Goal: Information Seeking & Learning: Find specific fact

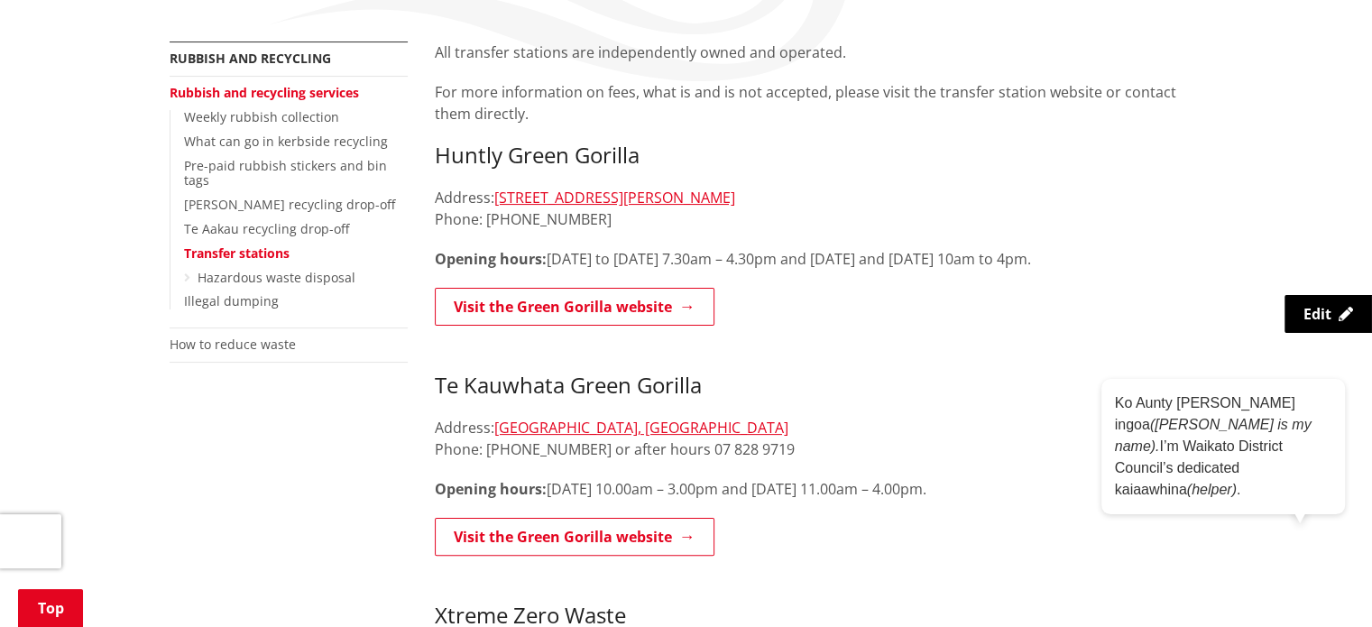
scroll to position [271, 0]
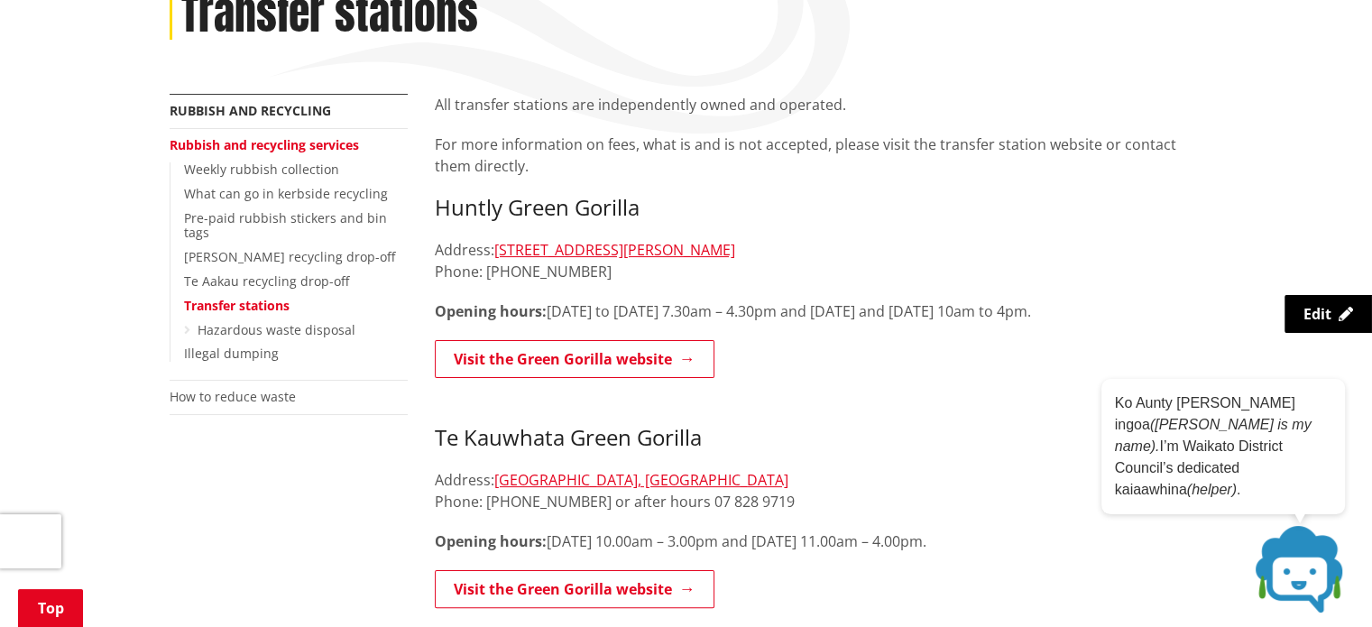
click at [324, 141] on link "Rubbish and recycling services" at bounding box center [264, 144] width 189 height 17
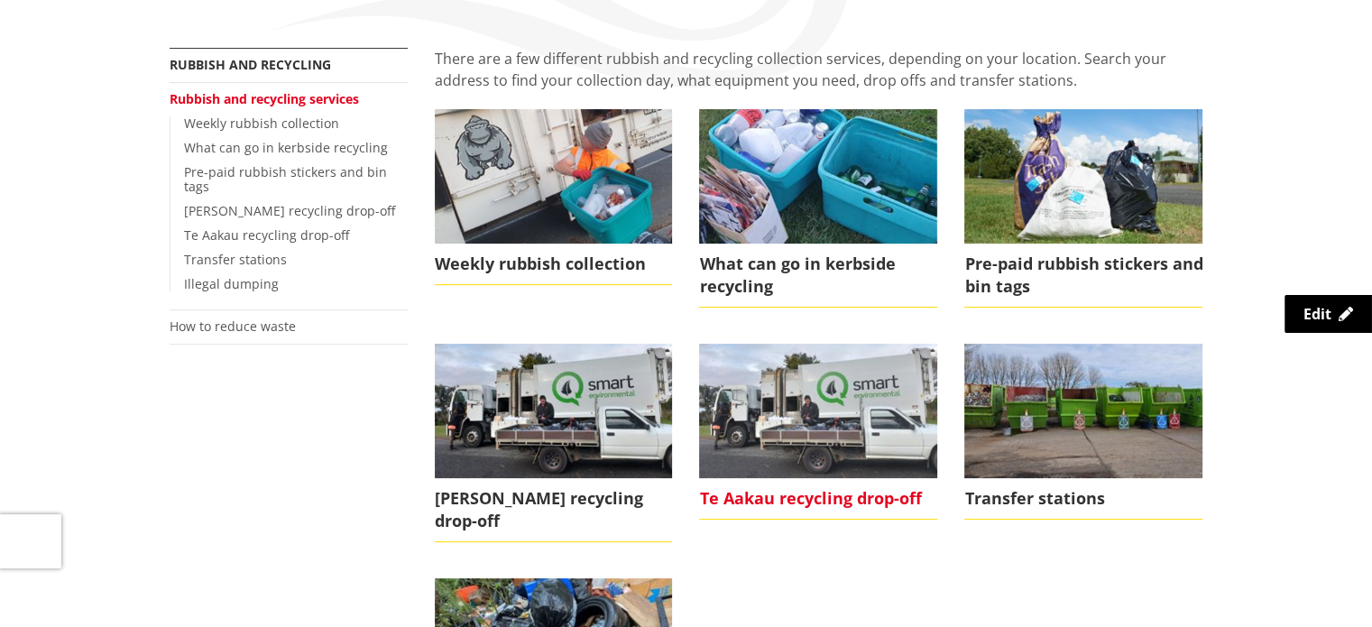
scroll to position [451, 0]
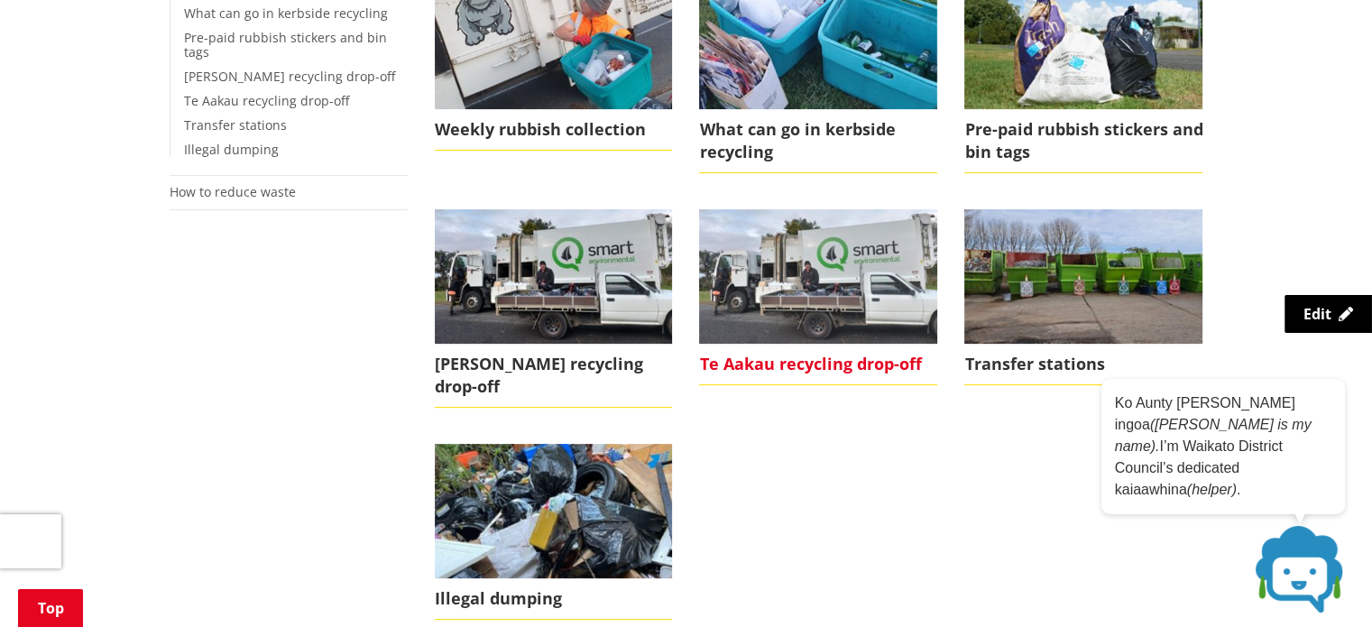
click at [828, 288] on img at bounding box center [818, 276] width 238 height 134
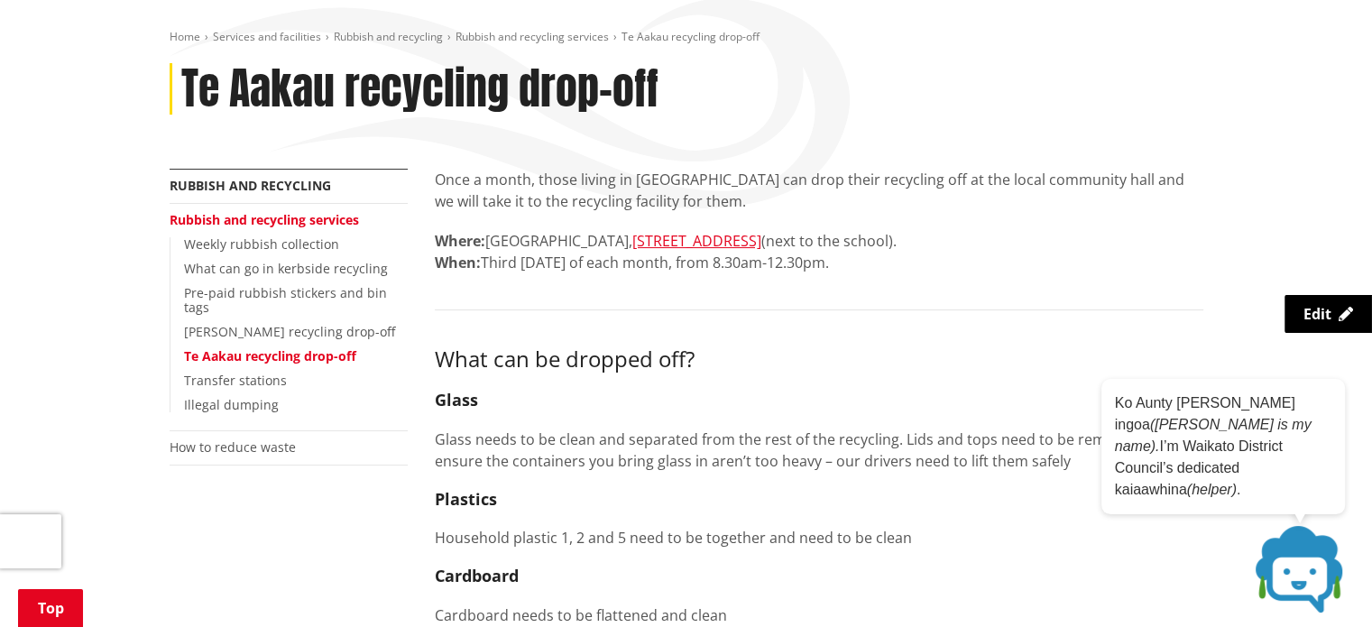
scroll to position [180, 0]
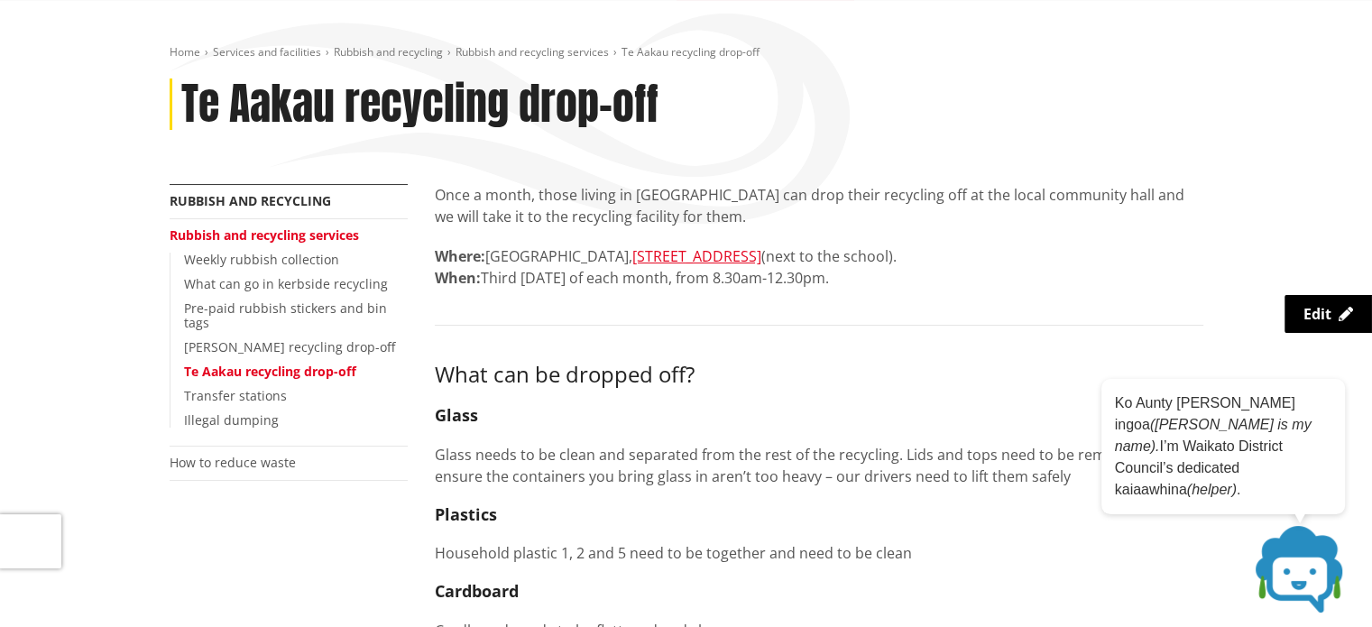
click at [1127, 277] on p "Where: [GEOGRAPHIC_DATA], [STREET_ADDRESS] (next to the school). When: Third [D…" at bounding box center [819, 266] width 769 height 43
click at [344, 338] on link "[PERSON_NAME] recycling drop-off" at bounding box center [289, 346] width 211 height 17
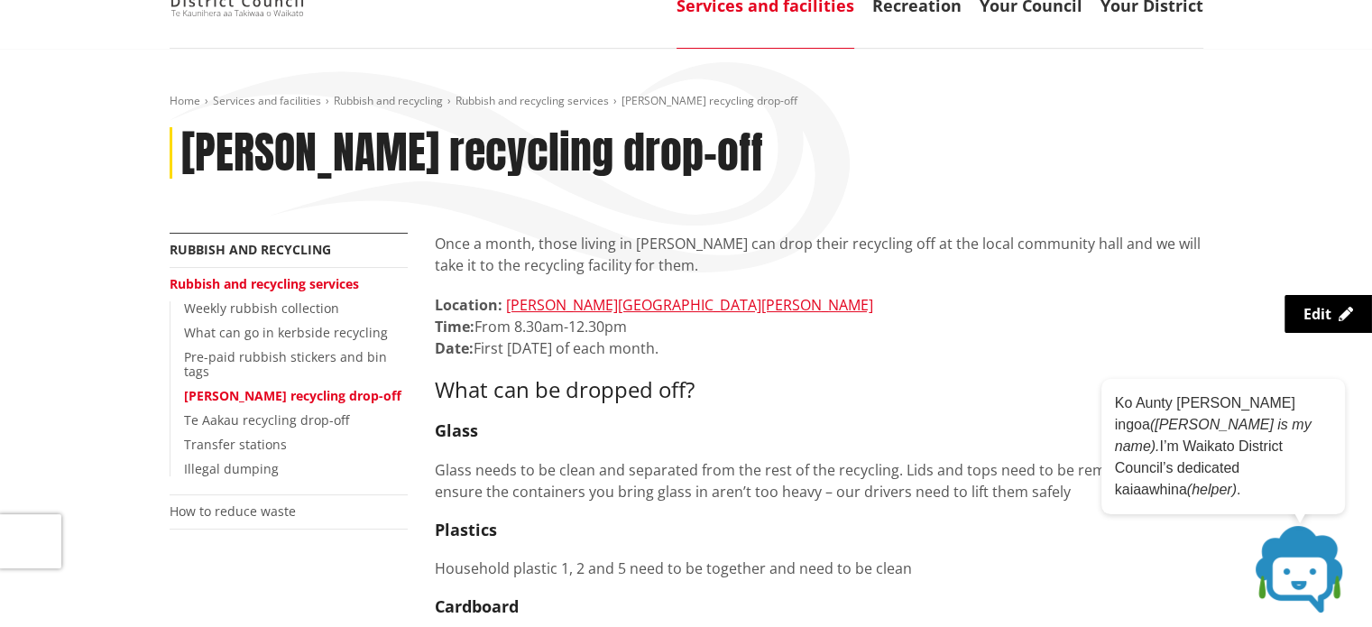
scroll to position [90, 0]
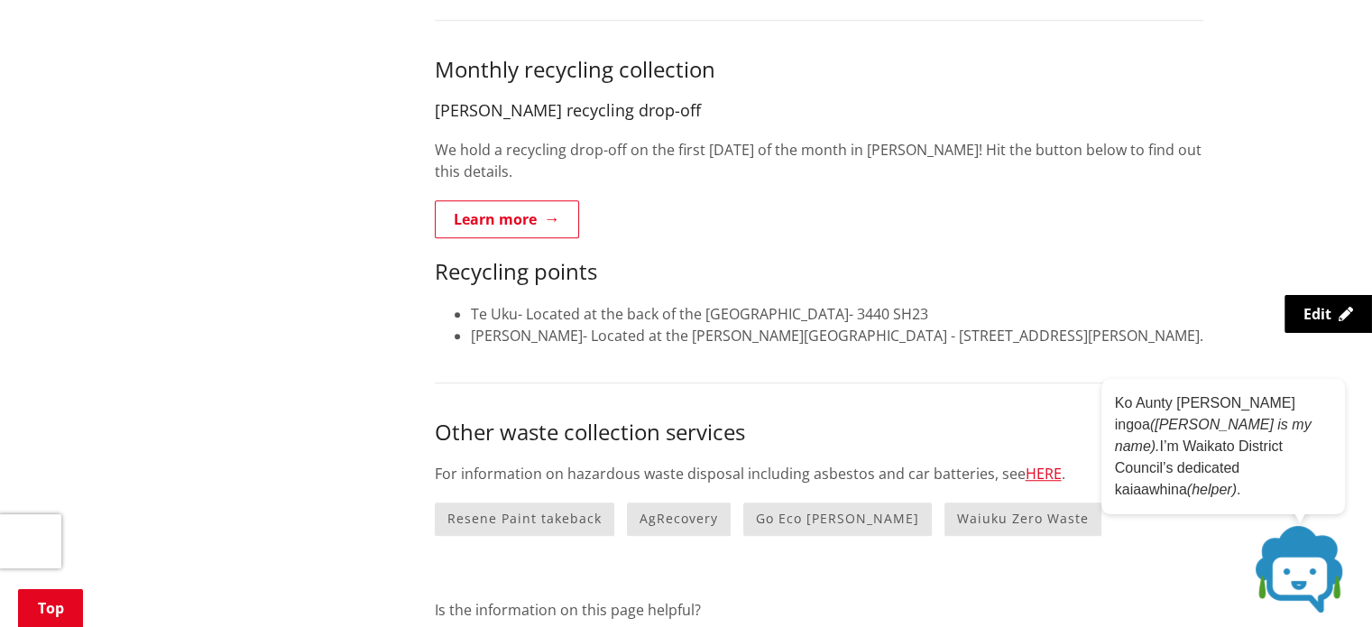
scroll to position [1173, 0]
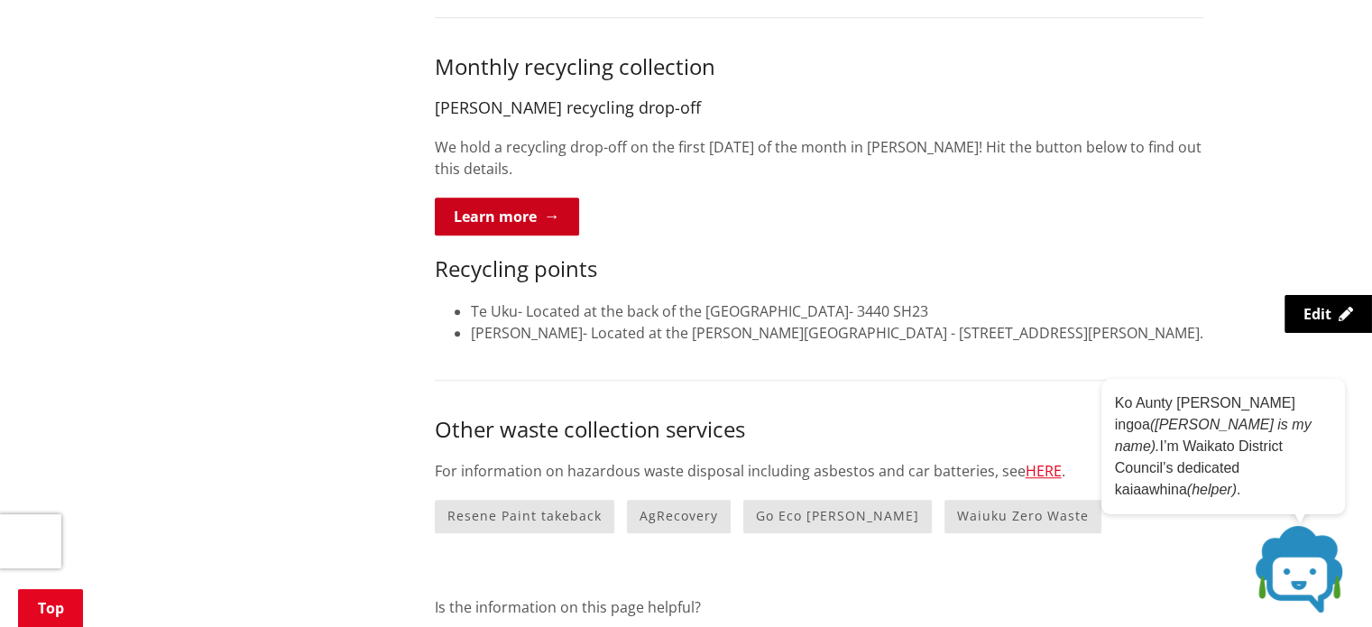
click at [516, 209] on link "Learn more" at bounding box center [507, 217] width 144 height 38
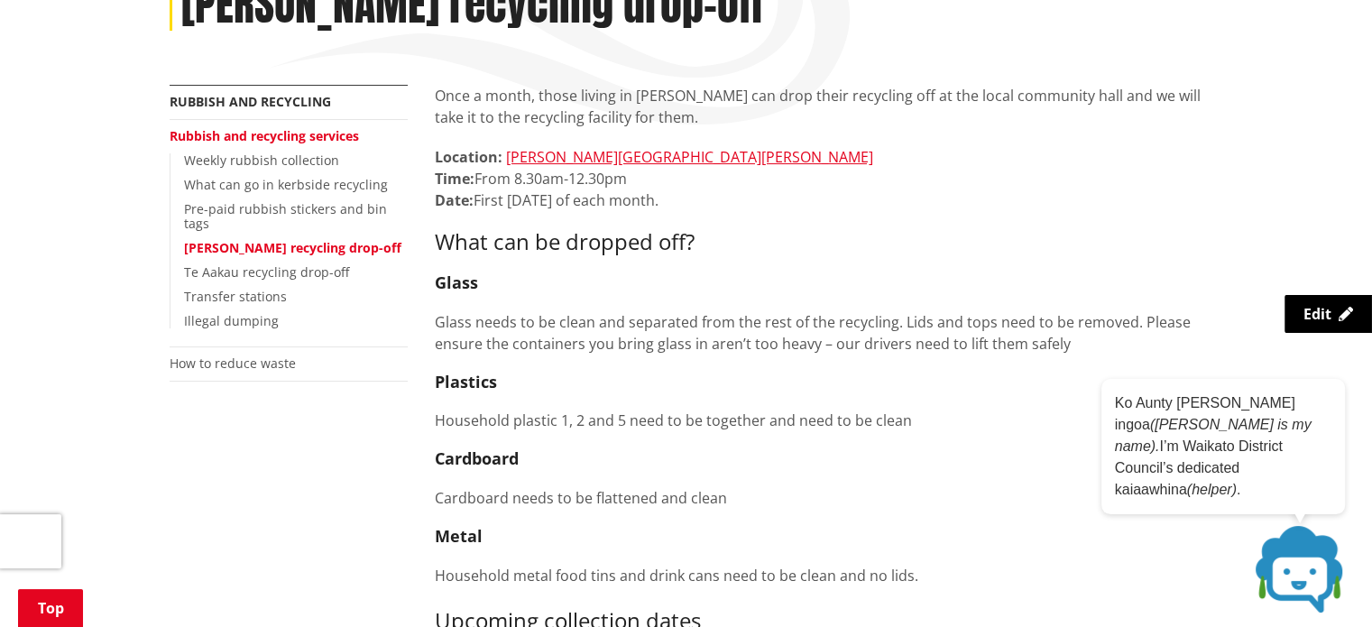
scroll to position [180, 0]
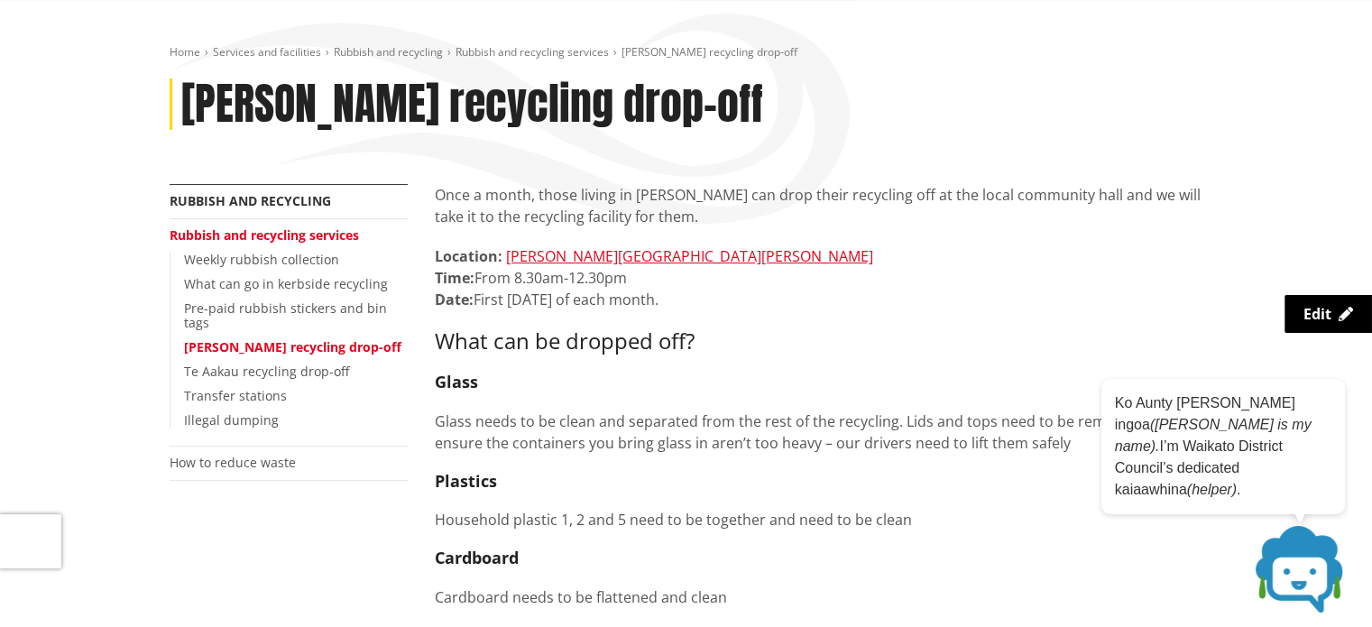
click at [1143, 295] on p "Location: [PERSON_NAME][GEOGRAPHIC_DATA][PERSON_NAME] Time: From 8.30am-12.30pm…" at bounding box center [819, 277] width 769 height 65
